Goal: Task Accomplishment & Management: Complete application form

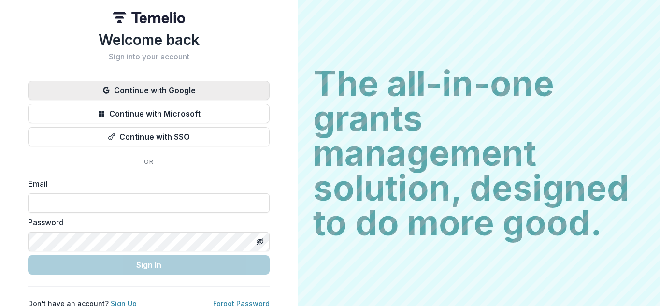
click at [168, 89] on button "Continue with Google" at bounding box center [149, 90] width 242 height 19
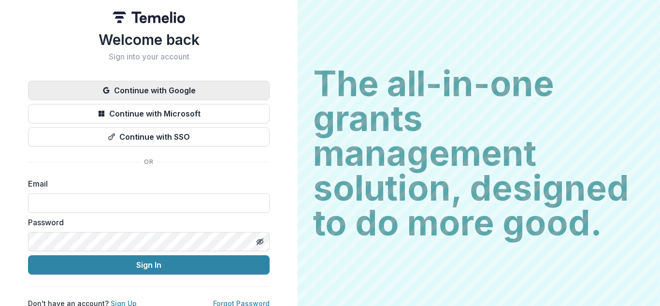
click at [168, 89] on button "Continue with Google" at bounding box center [149, 90] width 242 height 19
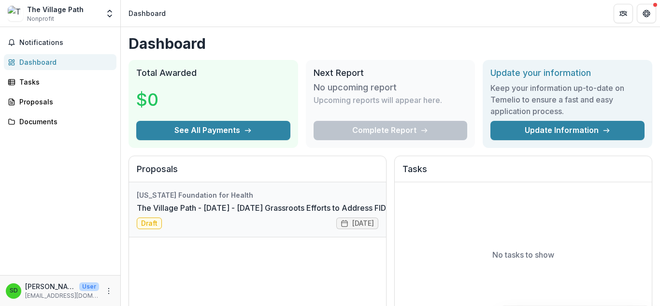
click at [354, 214] on link "The Village Path - [DATE] - [DATE] Grassroots Efforts to Address FID - RFA" at bounding box center [272, 208] width 271 height 12
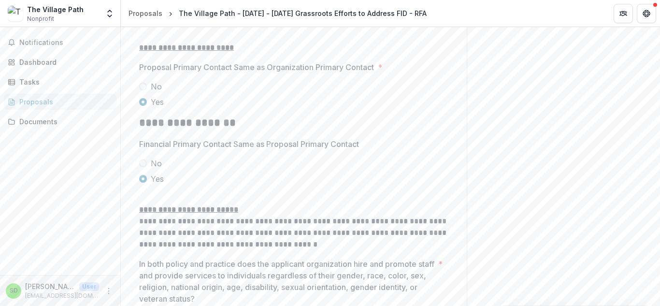
scroll to position [1728, 0]
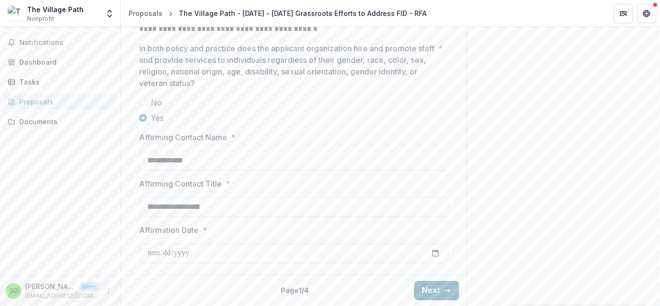
click at [420, 293] on button "Next" at bounding box center [436, 290] width 45 height 19
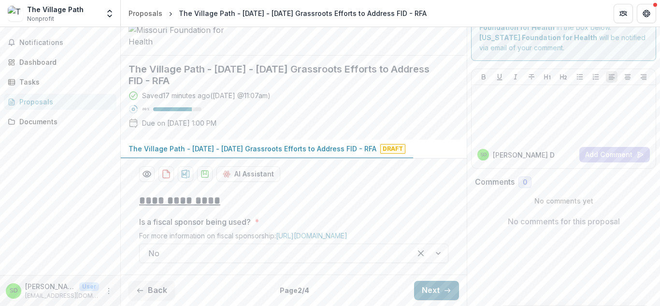
scroll to position [113, 0]
click at [432, 289] on button "Next" at bounding box center [436, 290] width 45 height 19
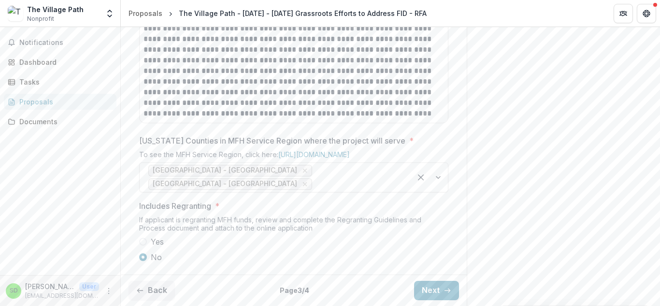
scroll to position [753, 0]
click at [434, 288] on button "Next" at bounding box center [436, 290] width 45 height 19
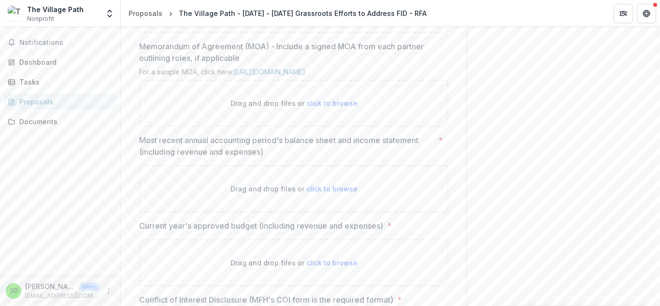
scroll to position [363, 0]
click at [316, 106] on span "click to browse" at bounding box center [331, 102] width 51 height 8
type input "**********"
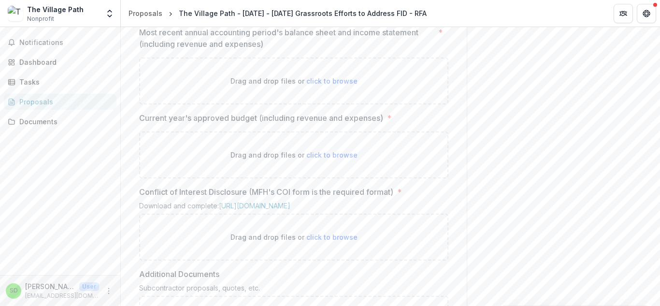
scroll to position [560, 0]
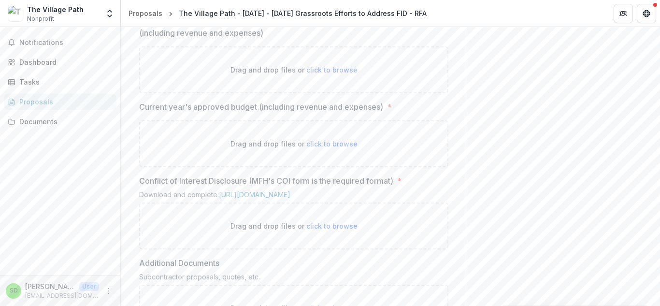
click at [325, 148] on span "click to browse" at bounding box center [331, 144] width 51 height 8
type input "**********"
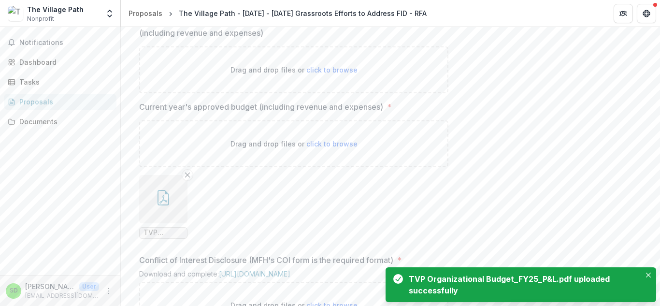
click at [411, 93] on div "Drag and drop files or click to browse" at bounding box center [293, 69] width 309 height 47
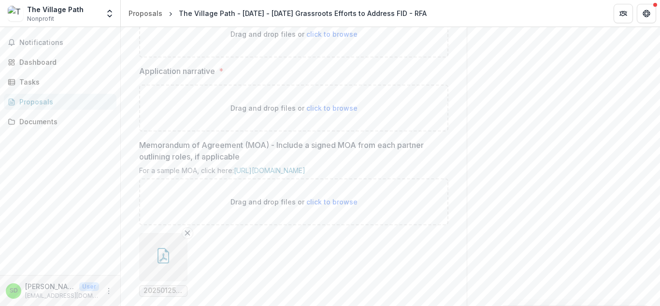
scroll to position [265, 0]
click at [329, 37] on span "click to browse" at bounding box center [331, 33] width 51 height 8
type input "**********"
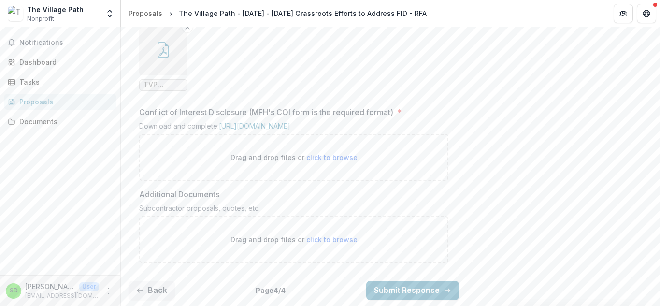
scroll to position [851, 0]
click at [290, 130] on link "[URL][DOMAIN_NAME]" at bounding box center [254, 126] width 71 height 8
click at [322, 161] on span "click to browse" at bounding box center [331, 157] width 51 height 8
type input "**********"
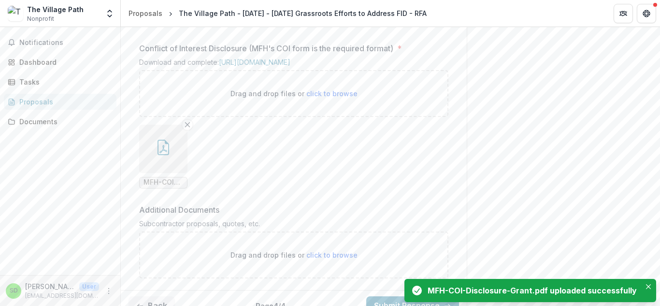
click at [535, 296] on div "MFH-COI-Disclosure-Grant.pdf uploaded successfully" at bounding box center [532, 291] width 209 height 12
click at [470, 286] on div "MFH-COI-Disclosure-Grant.pdf uploaded successfully" at bounding box center [532, 291] width 209 height 12
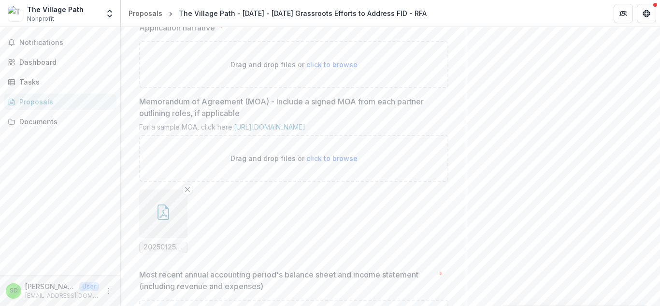
scroll to position [401, 0]
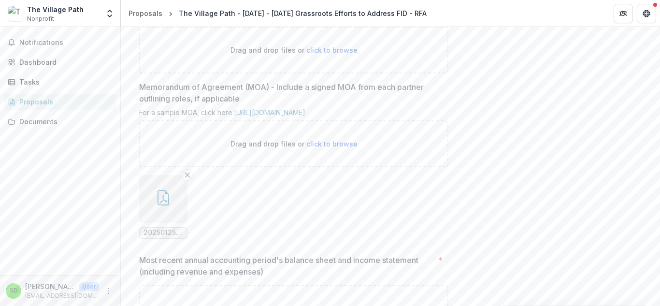
click at [307, 54] on span "click to browse" at bounding box center [331, 50] width 51 height 8
type input "**********"
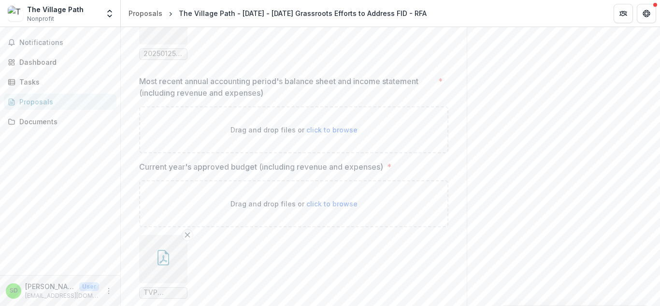
scroll to position [662, 0]
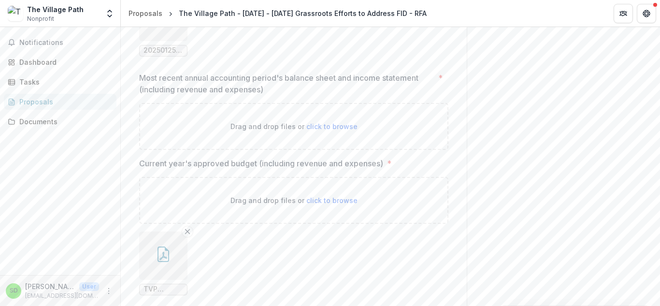
click at [458, 191] on div "**********" at bounding box center [294, 54] width 346 height 1000
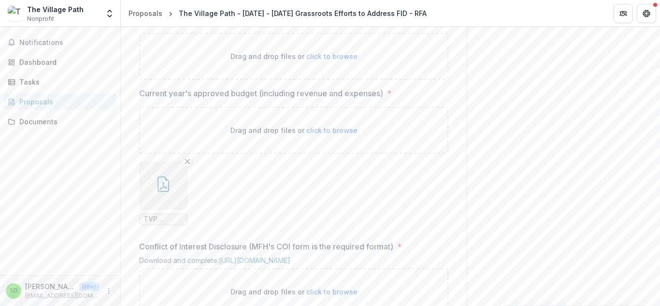
scroll to position [733, 0]
click at [322, 59] on span "click to browse" at bounding box center [331, 55] width 51 height 8
type input "**********"
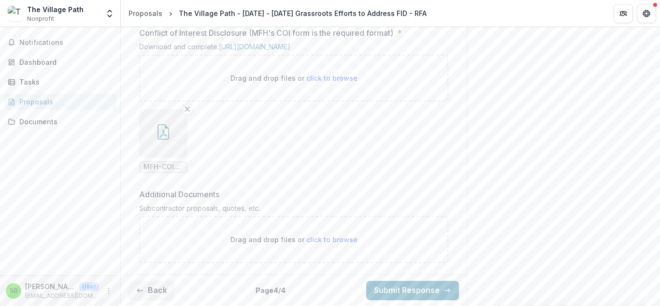
scroll to position [1115, 0]
click at [231, 157] on ul "MFH-COI-Disclosure-Grant.pdf" at bounding box center [293, 141] width 309 height 64
click at [150, 291] on button "Back" at bounding box center [151, 290] width 46 height 19
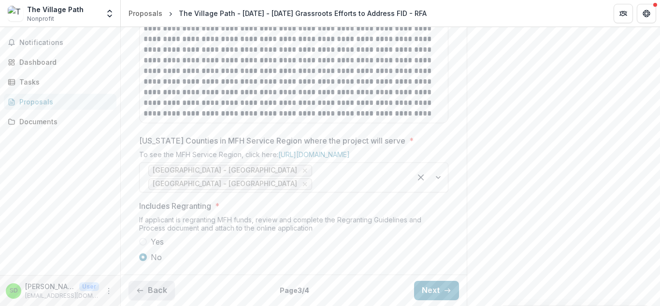
scroll to position [753, 0]
click at [150, 291] on button "Back" at bounding box center [151, 290] width 46 height 19
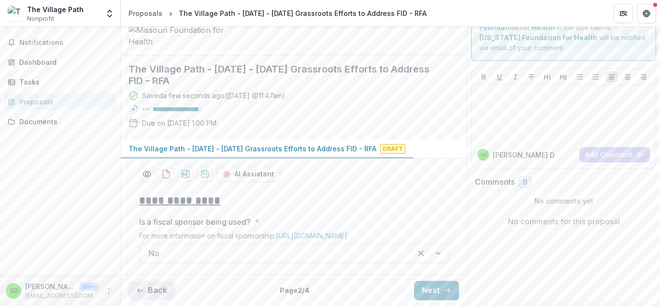
scroll to position [113, 0]
click at [150, 291] on button "Back" at bounding box center [151, 290] width 46 height 19
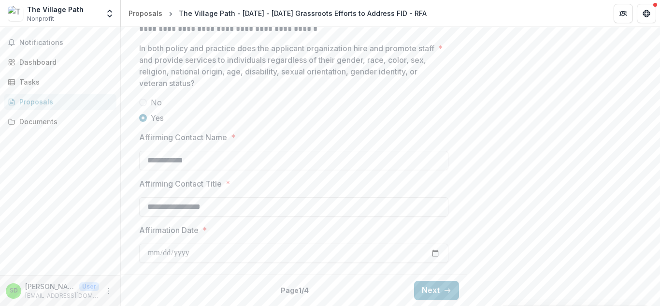
scroll to position [1728, 0]
click at [440, 294] on button "Next" at bounding box center [436, 290] width 45 height 19
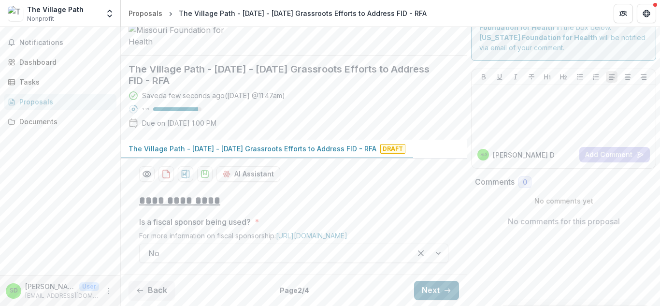
scroll to position [113, 0]
click at [435, 288] on button "Next" at bounding box center [436, 290] width 45 height 19
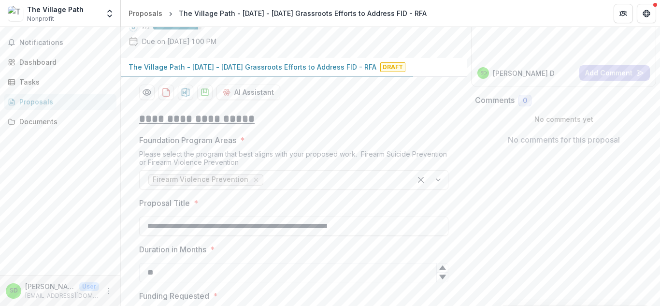
scroll to position [753, 0]
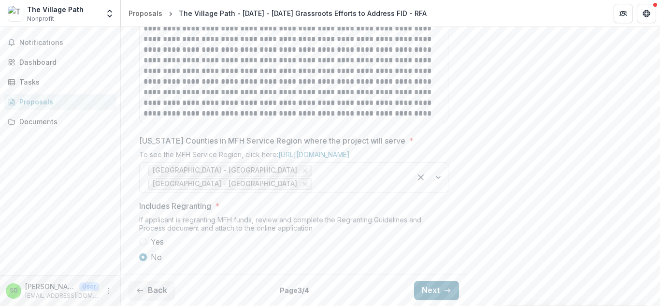
click at [435, 288] on button "Next" at bounding box center [436, 290] width 45 height 19
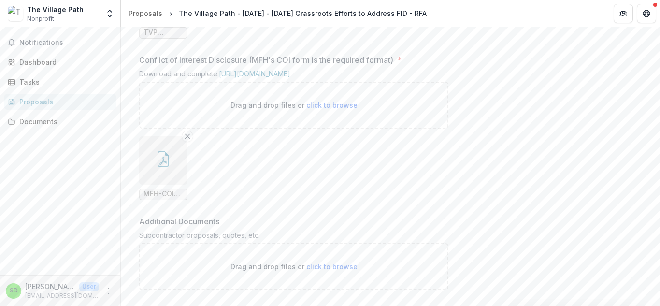
scroll to position [1115, 0]
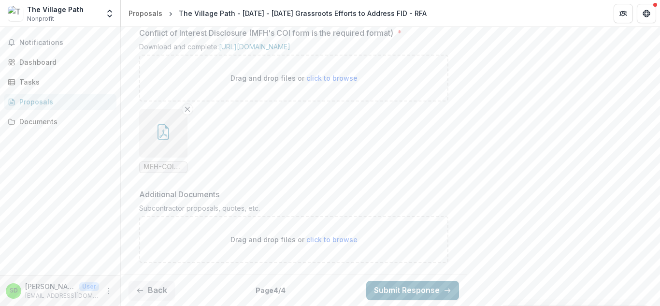
click at [414, 294] on button "Submit Response" at bounding box center [412, 290] width 93 height 19
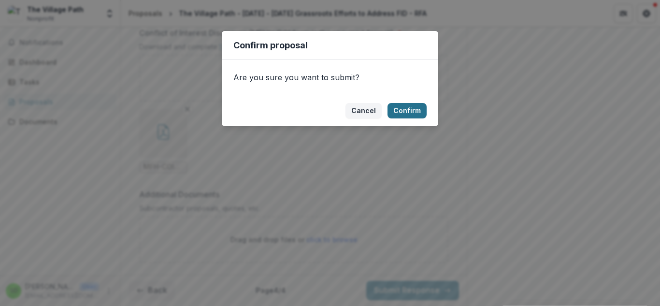
click at [414, 107] on button "Confirm" at bounding box center [406, 110] width 39 height 15
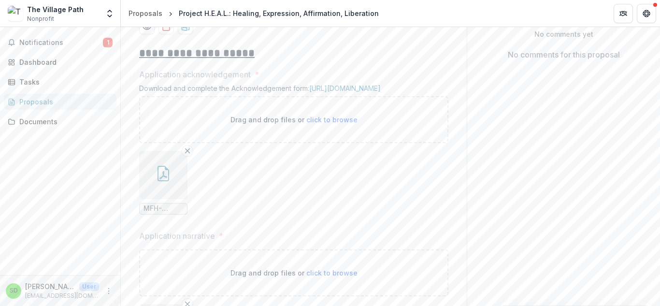
scroll to position [0, 0]
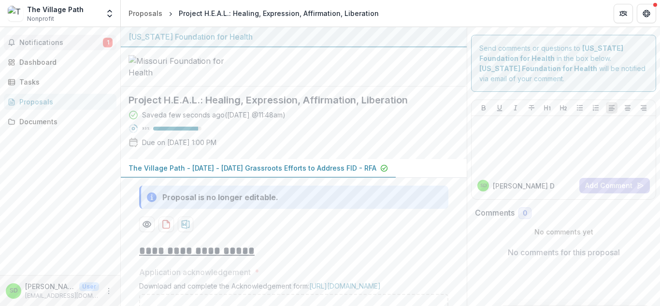
click at [47, 40] on span "Notifications" at bounding box center [61, 43] width 84 height 8
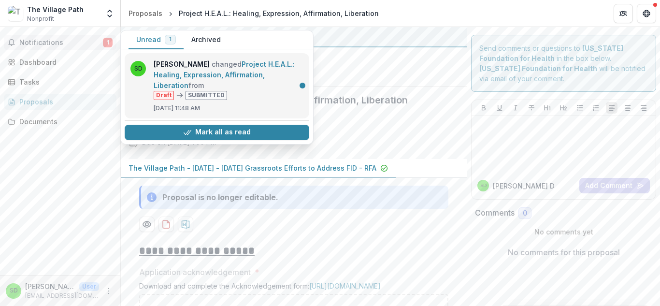
click at [279, 89] on link "Project H.E.A.L.: Healing, Expression, Affirmation, Liberation" at bounding box center [224, 74] width 141 height 29
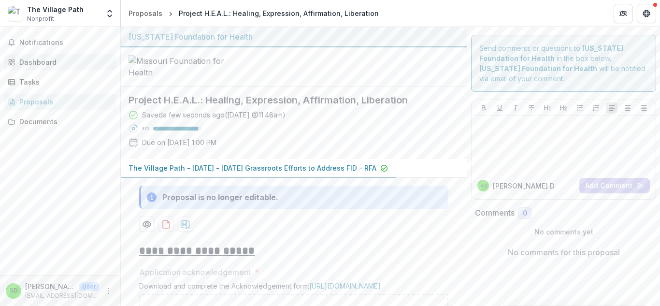
click at [23, 64] on div "Dashboard" at bounding box center [63, 62] width 89 height 10
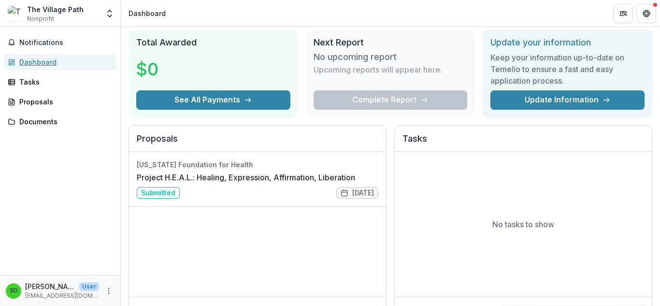
scroll to position [31, 0]
